Goal: Transaction & Acquisition: Book appointment/travel/reservation

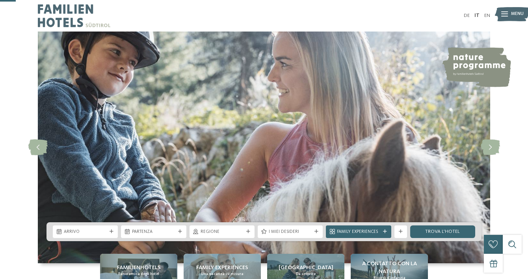
scroll to position [79, 0]
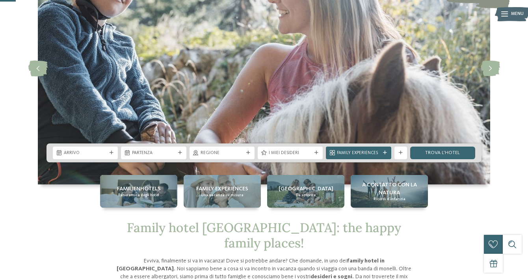
click at [113, 153] on icon at bounding box center [111, 153] width 4 height 4
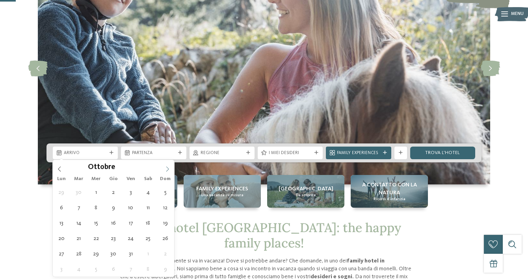
click at [165, 169] on icon at bounding box center [168, 169] width 6 height 6
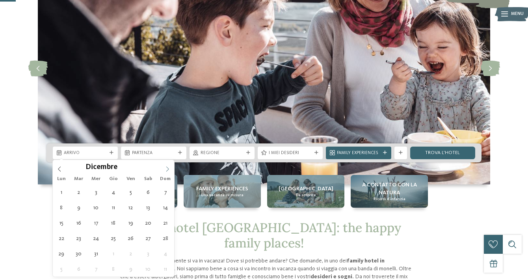
type input "****"
click at [169, 171] on icon at bounding box center [168, 169] width 6 height 6
type div "01.01.2026"
type input "****"
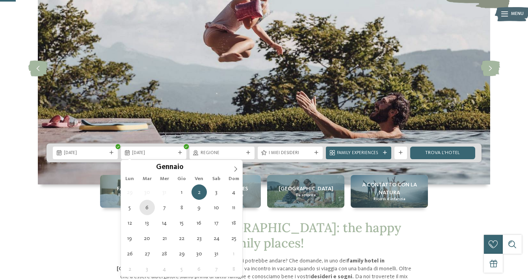
type div "06.01.2026"
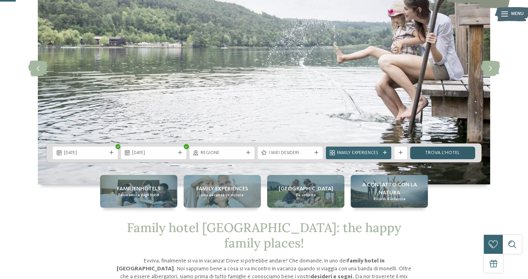
click at [437, 153] on link "trova l’hotel" at bounding box center [442, 152] width 65 height 13
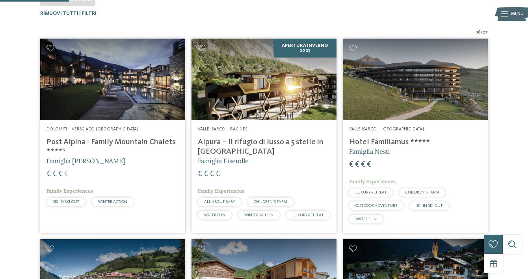
scroll to position [204, 0]
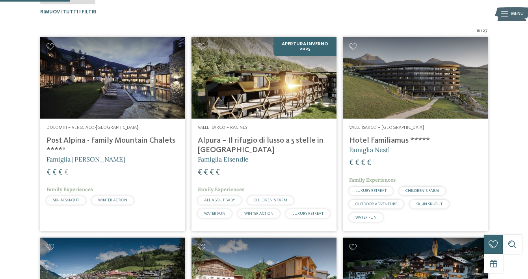
click at [127, 146] on h4 "Post Alpina - Family Mountain Chalets ****ˢ" at bounding box center [112, 145] width 132 height 19
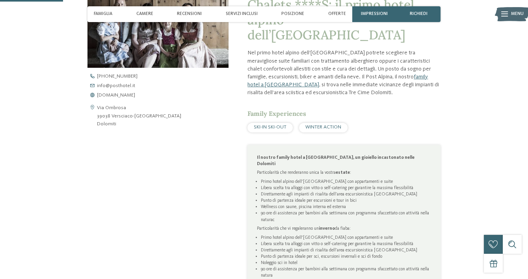
scroll to position [270, 0]
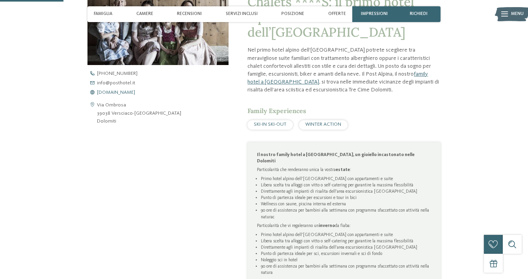
click at [129, 90] on span "www.postalpina.it" at bounding box center [116, 92] width 38 height 5
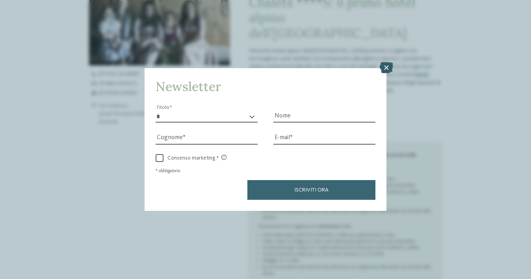
click at [386, 62] on icon at bounding box center [386, 67] width 13 height 11
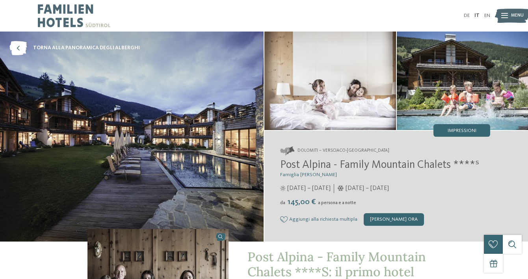
scroll to position [0, 0]
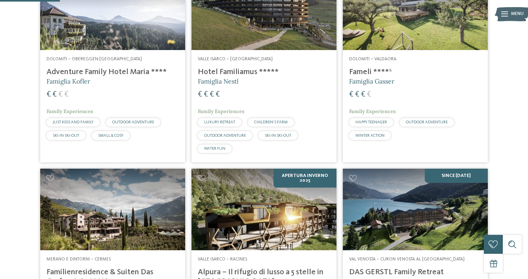
scroll to position [241, 0]
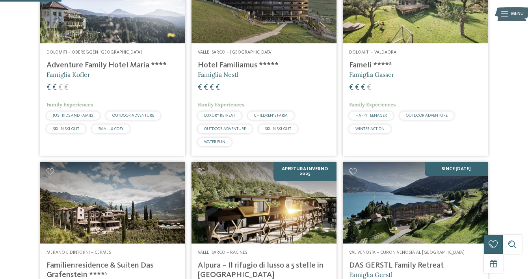
click at [368, 65] on h4 "Fameli ****ˢ" at bounding box center [415, 65] width 132 height 9
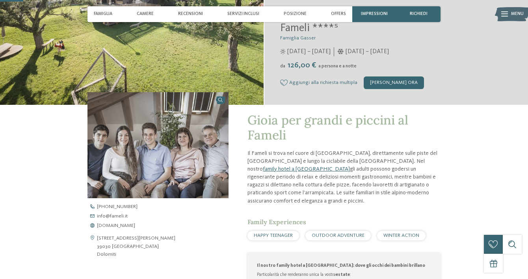
scroll to position [153, 0]
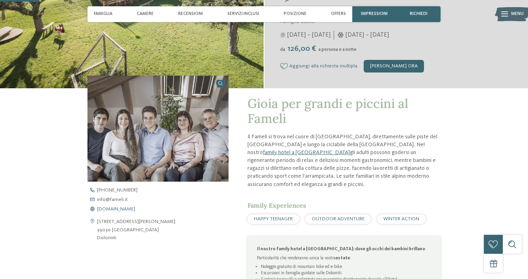
click at [123, 207] on span "www.fameli.it" at bounding box center [116, 209] width 38 height 5
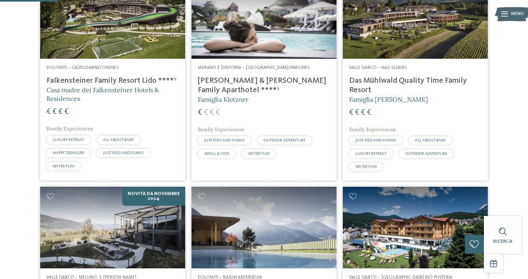
scroll to position [228, 0]
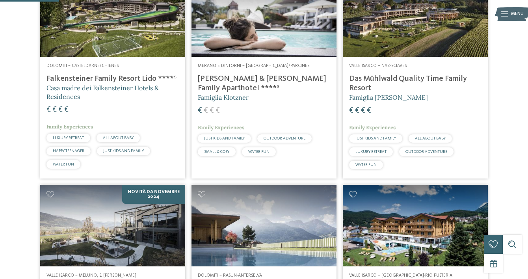
click at [429, 78] on h4 "Das Mühlwald Quality Time Family Resort" at bounding box center [415, 83] width 132 height 19
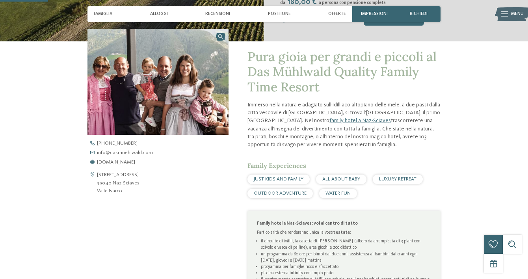
scroll to position [205, 0]
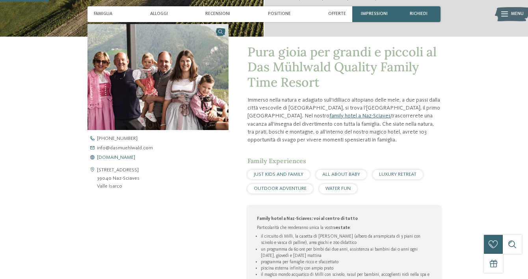
click at [123, 157] on span "www.dasmuehlwald.com" at bounding box center [116, 157] width 38 height 5
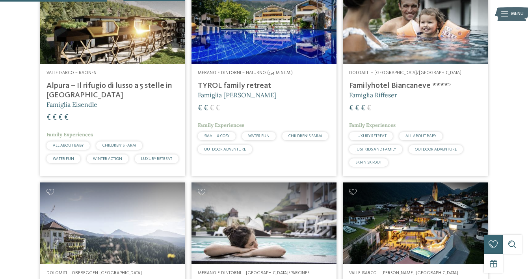
scroll to position [421, 0]
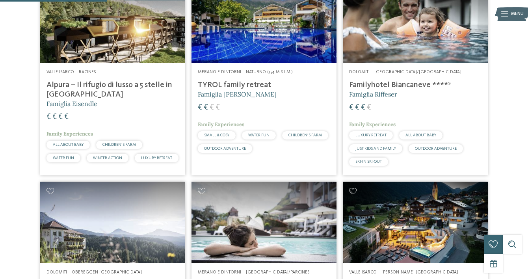
click at [400, 80] on h4 "Familyhotel Biancaneve ****ˢ" at bounding box center [415, 84] width 132 height 9
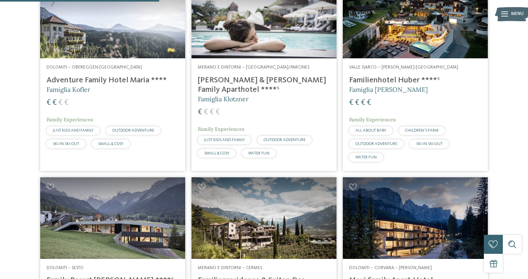
scroll to position [628, 0]
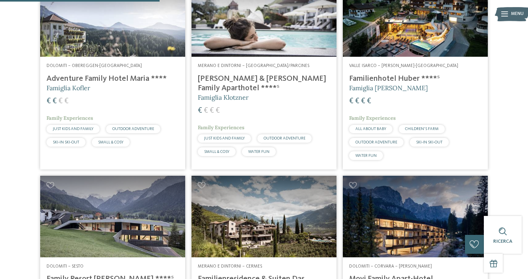
click at [409, 83] on h5 "Famiglia Stolz" at bounding box center [415, 87] width 132 height 9
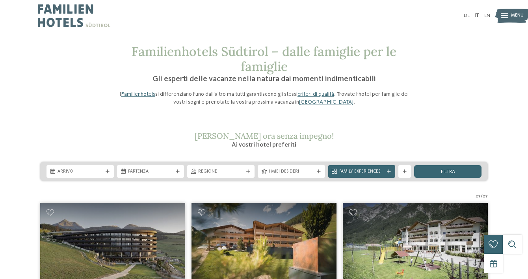
scroll to position [0, 0]
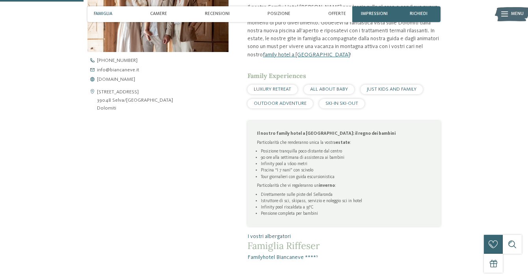
scroll to position [280, 0]
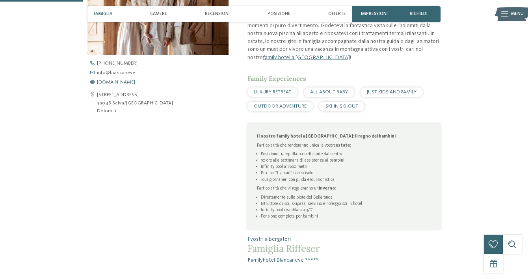
click at [127, 80] on span "[DOMAIN_NAME]" at bounding box center [116, 82] width 38 height 5
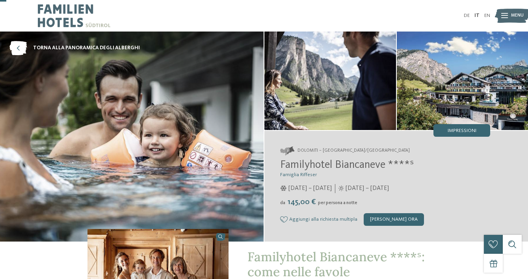
scroll to position [0, 0]
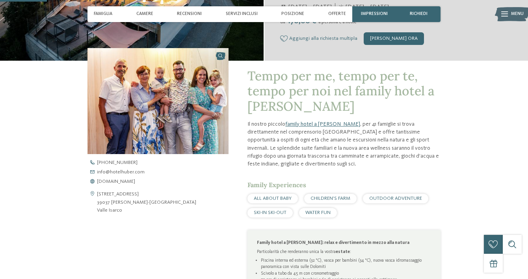
scroll to position [214, 0]
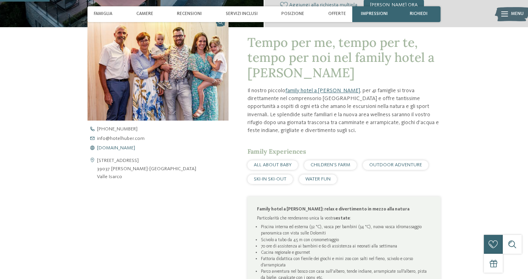
click at [112, 146] on span "[DOMAIN_NAME]" at bounding box center [116, 148] width 38 height 5
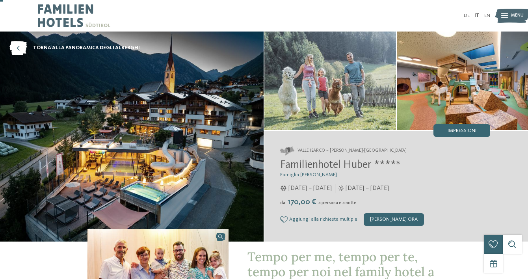
scroll to position [0, 0]
